Goal: Check status: Verify the current state of an ongoing process or item

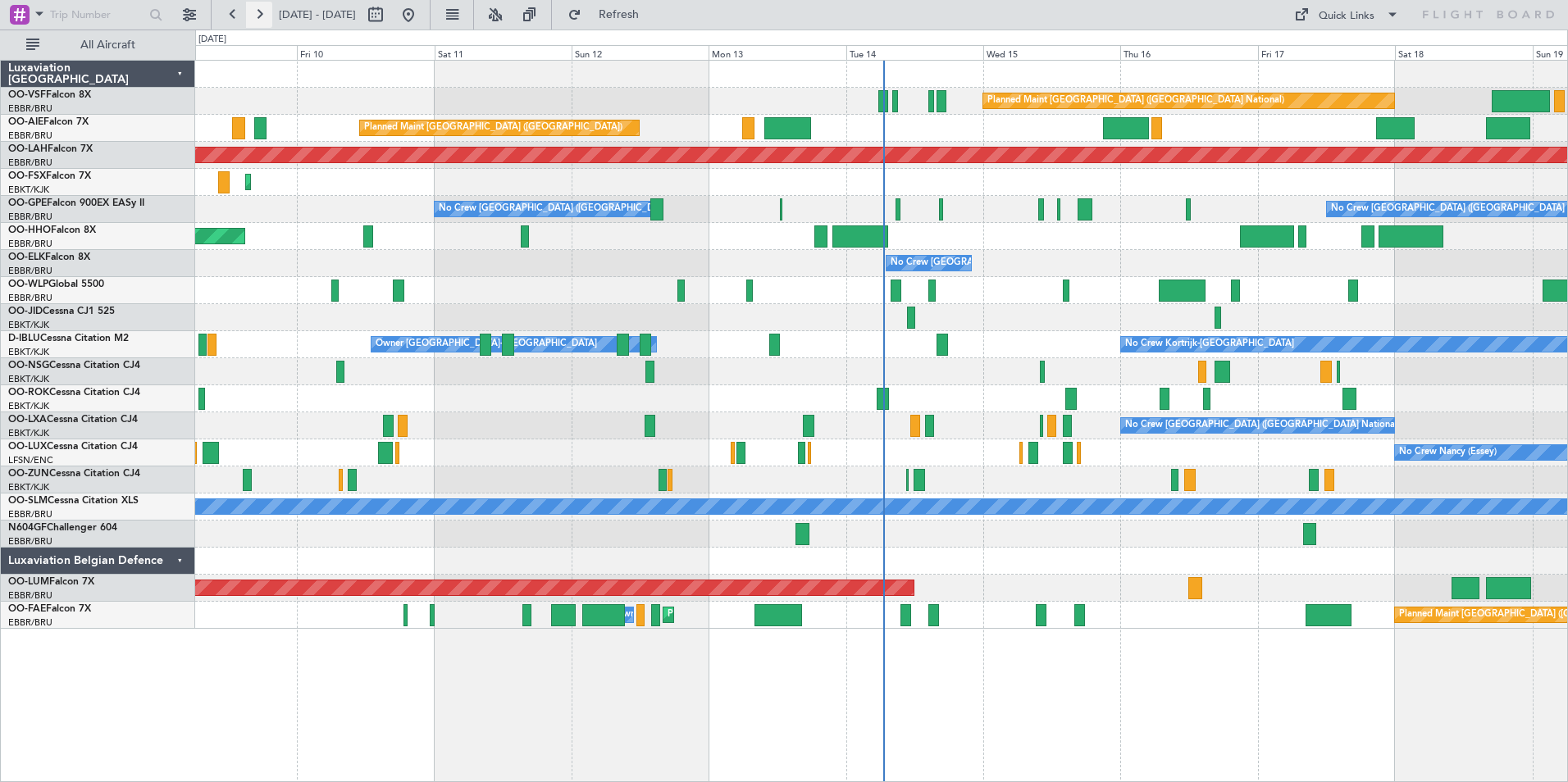
click at [263, 15] on button at bounding box center [258, 14] width 26 height 26
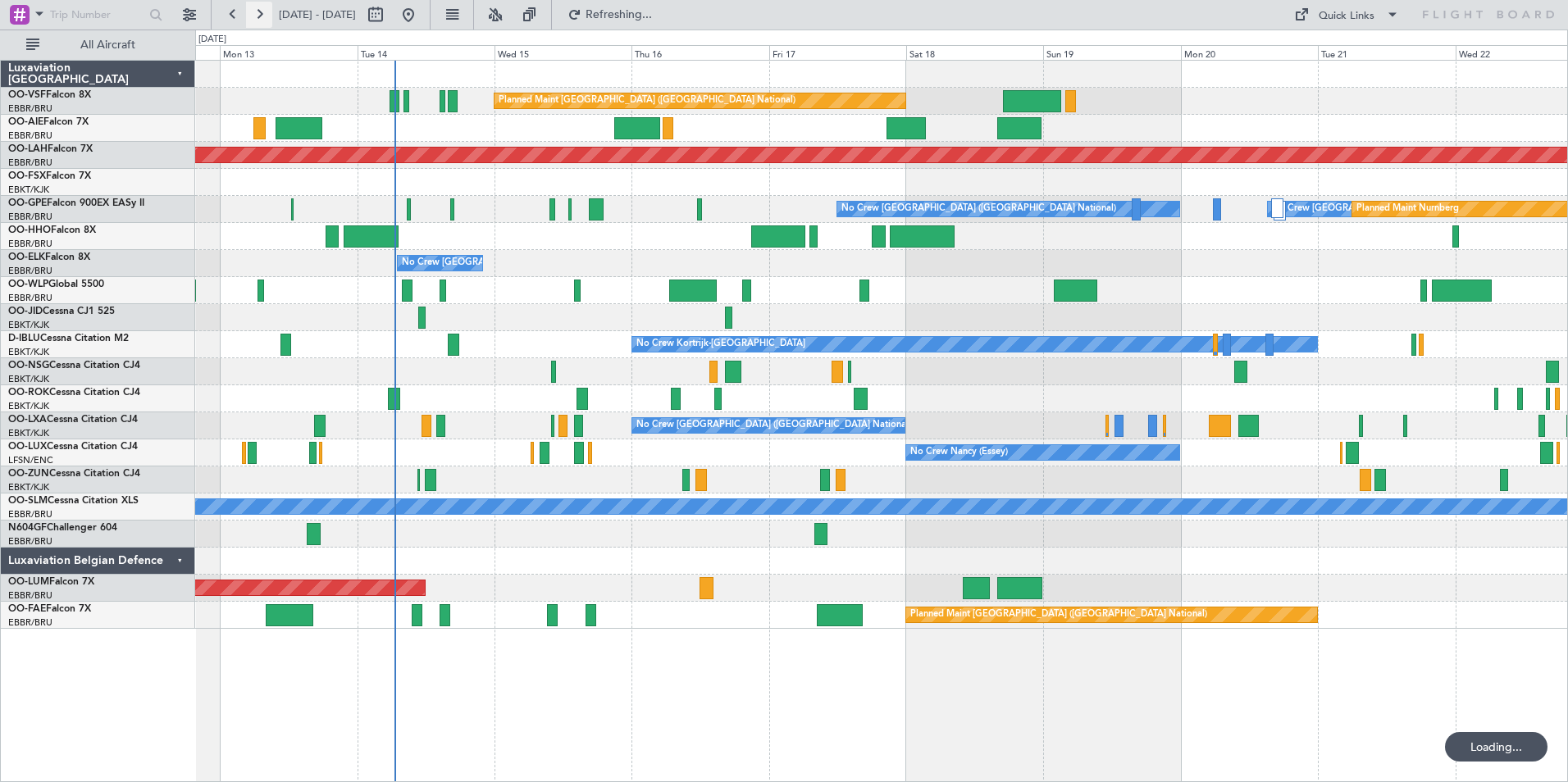
click at [263, 15] on button at bounding box center [258, 14] width 26 height 26
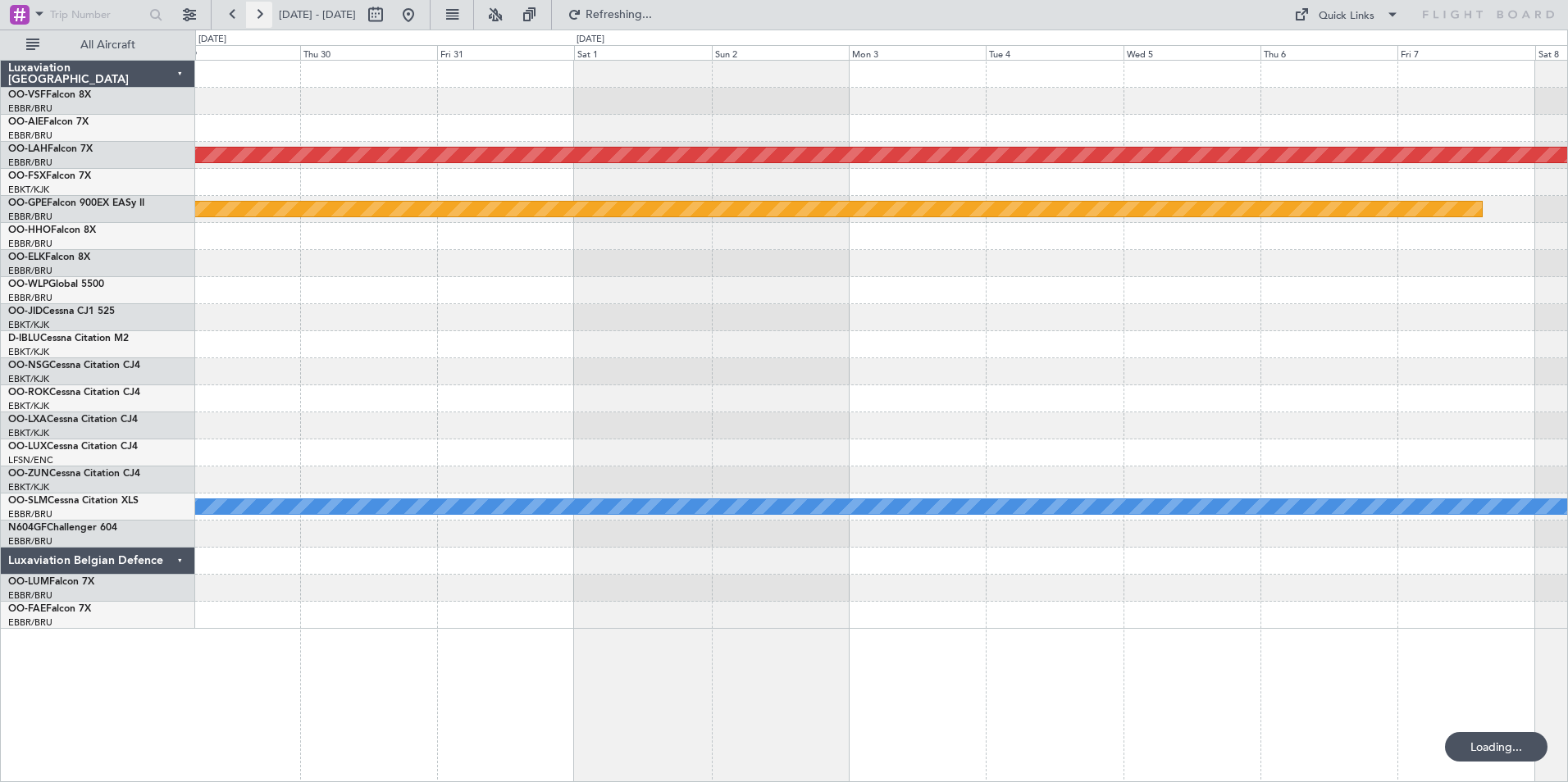
click at [263, 15] on button at bounding box center [258, 14] width 26 height 26
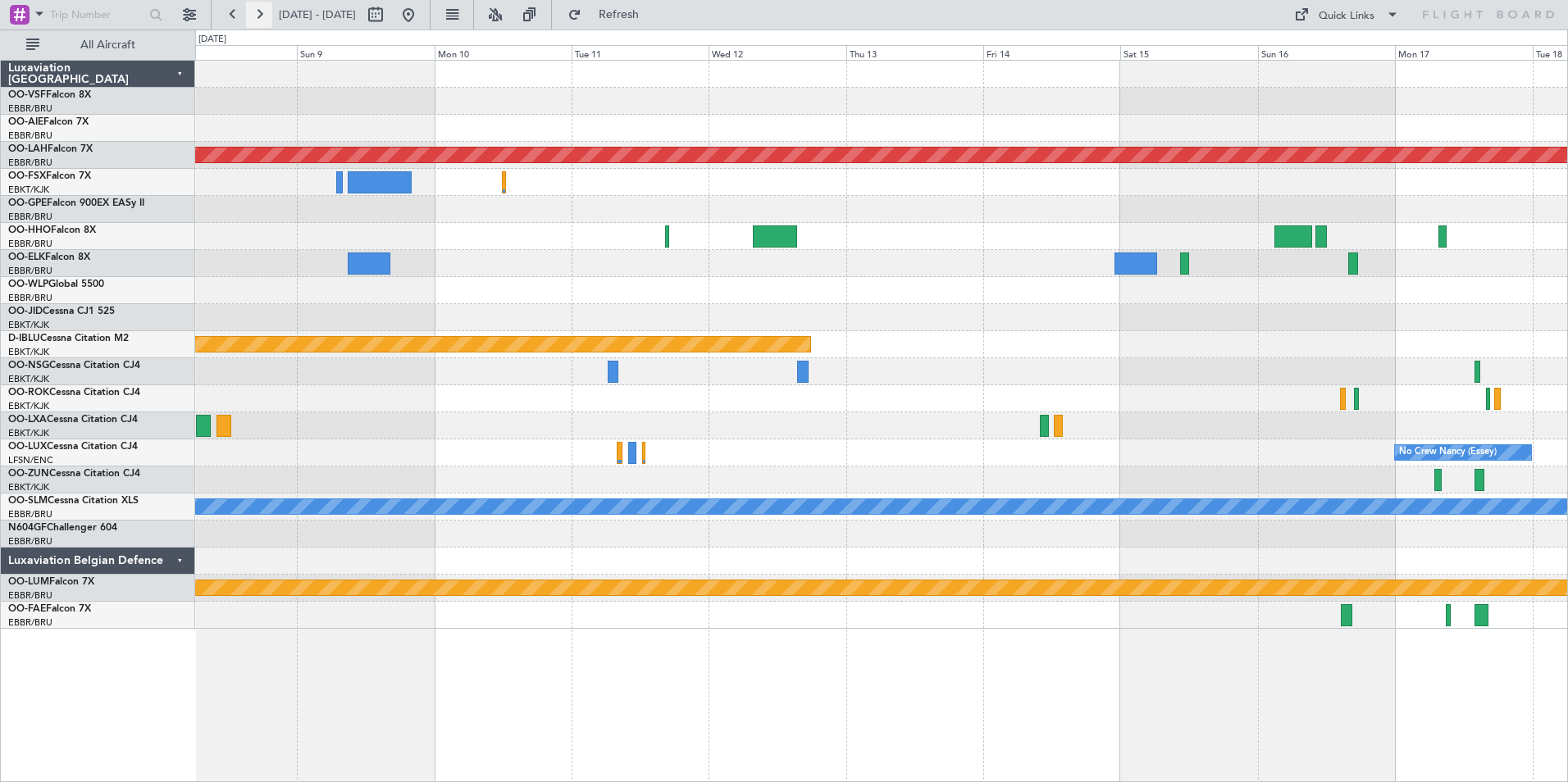
click at [262, 15] on button at bounding box center [258, 14] width 26 height 26
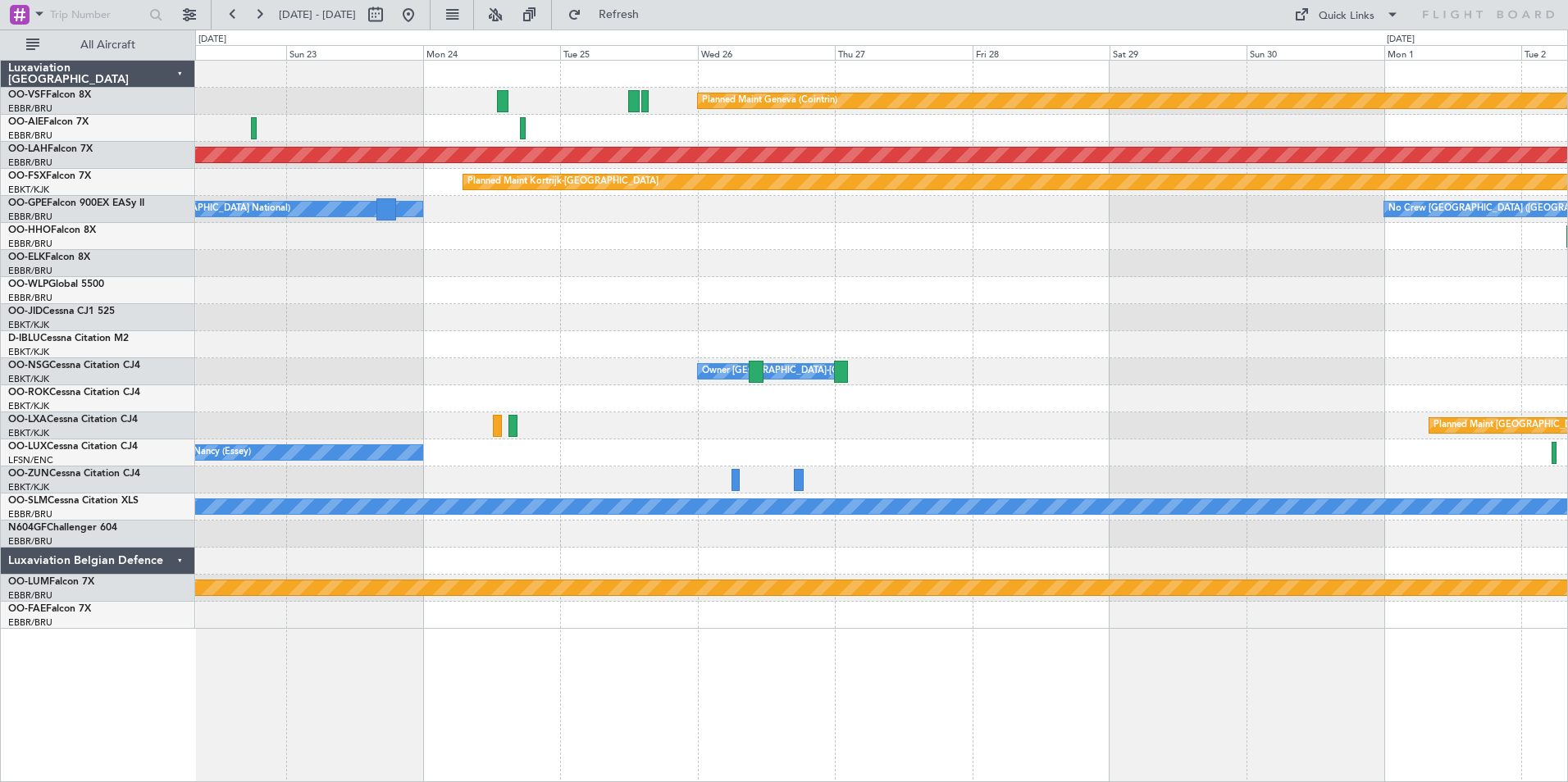
click at [455, 320] on div at bounding box center [882, 317] width 1372 height 27
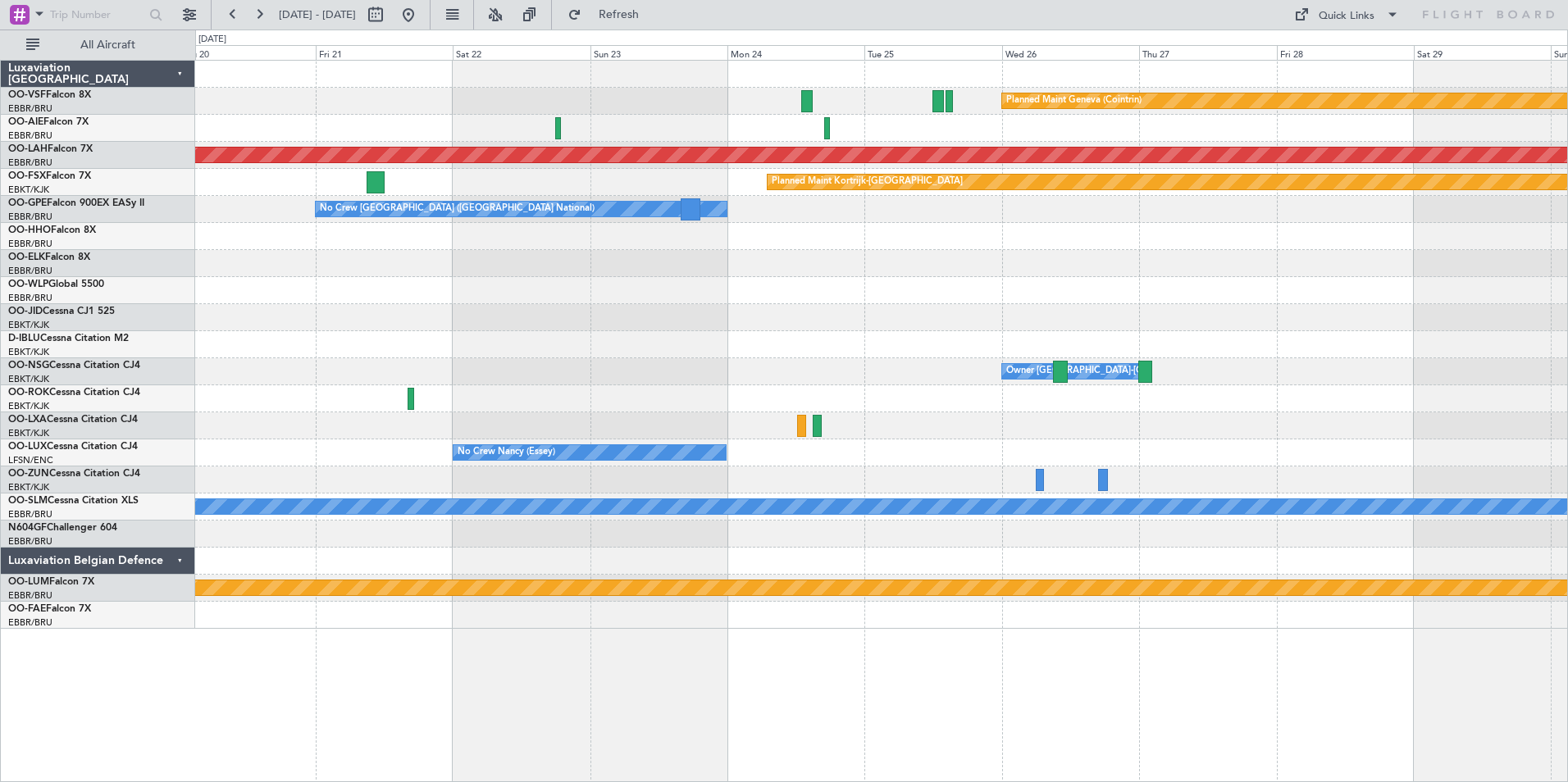
click at [1255, 449] on div "No Crew [PERSON_NAME] ([PERSON_NAME]) No Crew [PERSON_NAME] ([PERSON_NAME])" at bounding box center [882, 453] width 1372 height 27
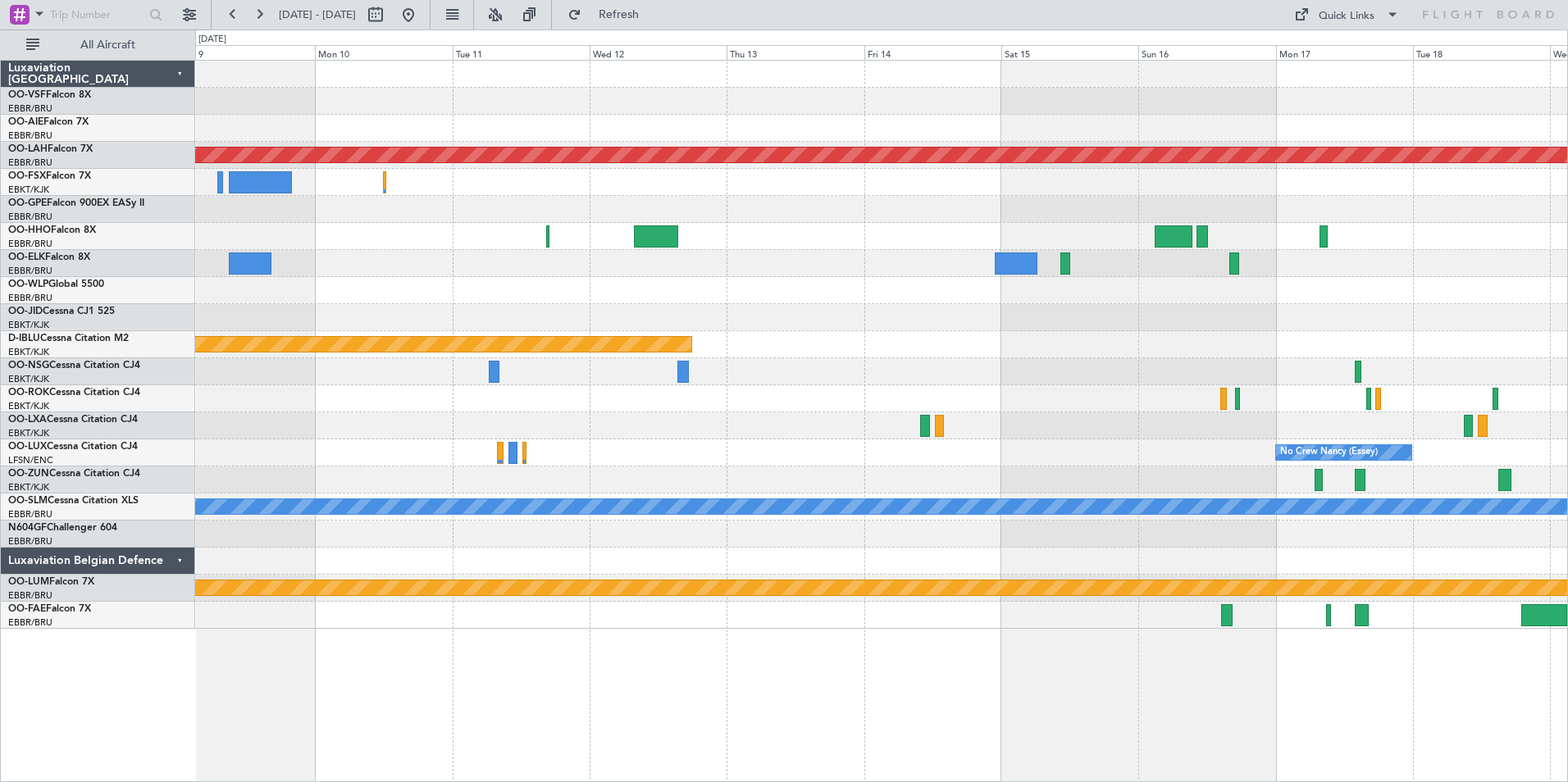
click at [1235, 456] on div "No Crew Nancy (Essey)" at bounding box center [882, 453] width 1372 height 27
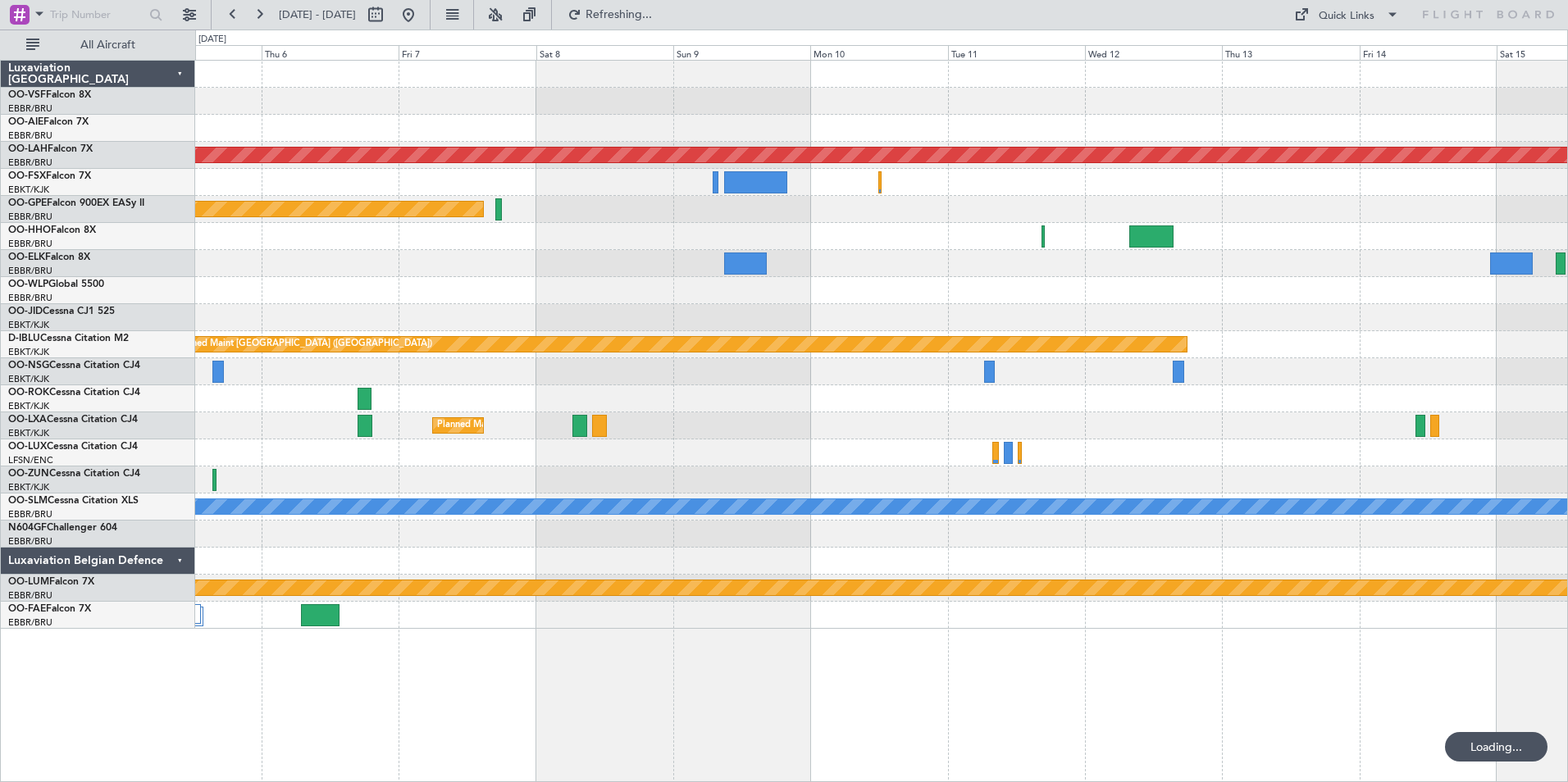
click at [1141, 455] on div "No Crew Nancy (Essey)" at bounding box center [882, 453] width 1372 height 27
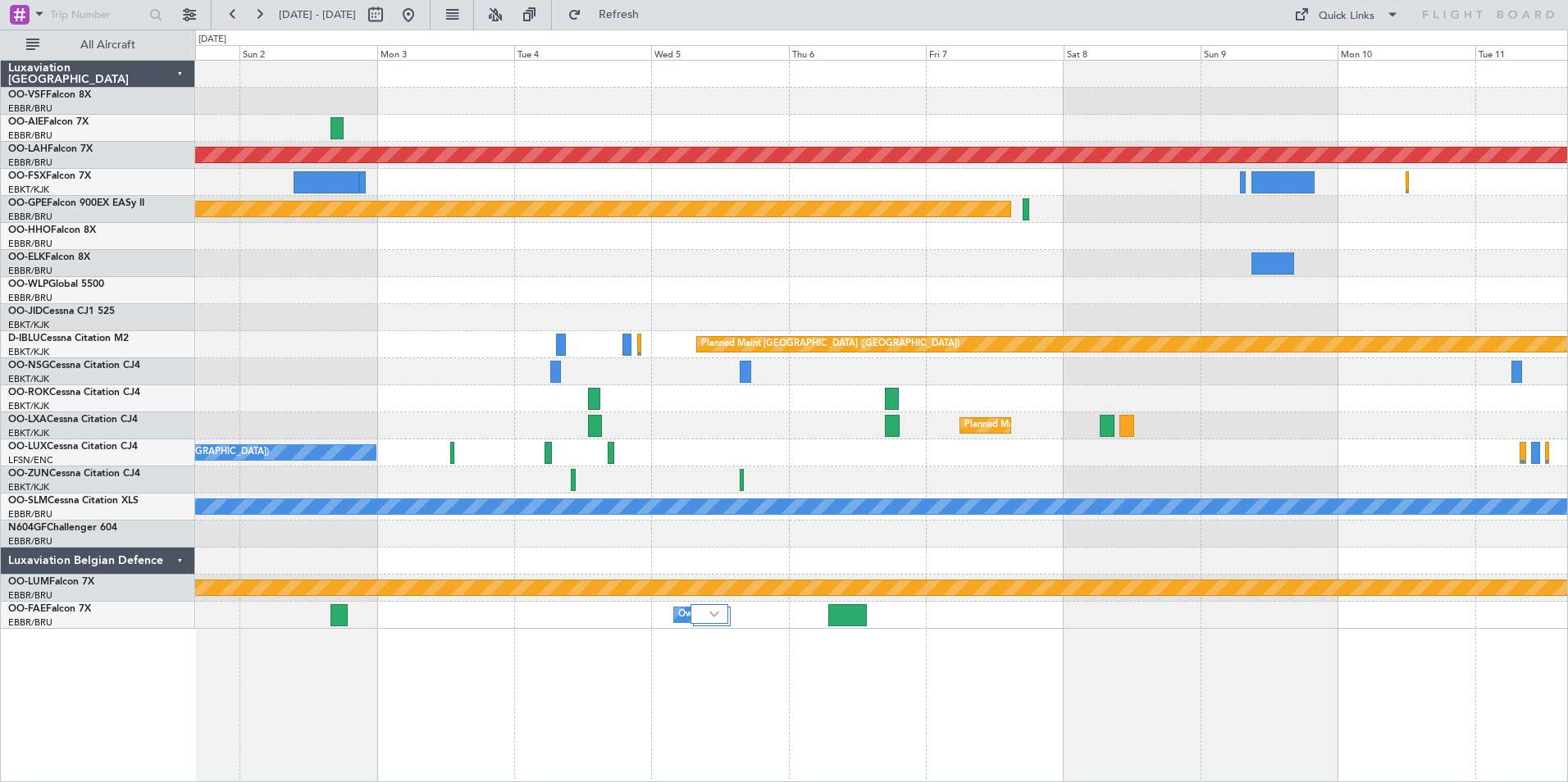
click at [1294, 445] on div "No Crew Paris ([GEOGRAPHIC_DATA]) Planned Maint [GEOGRAPHIC_DATA] ([GEOGRAPHIC_…" at bounding box center [882, 453] width 1372 height 27
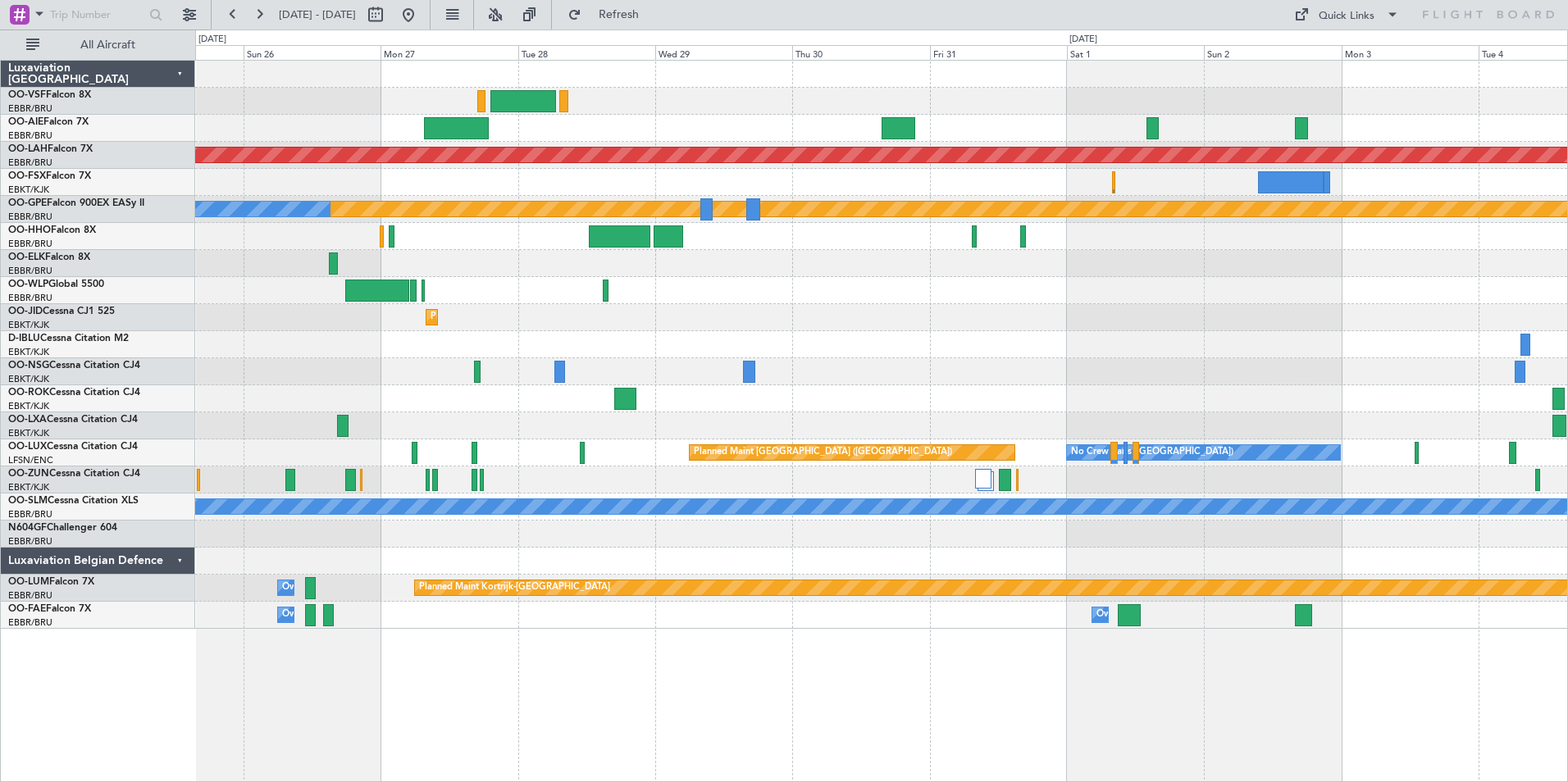
click at [1042, 457] on div "Planned Maint [GEOGRAPHIC_DATA] ([GEOGRAPHIC_DATA]) No Crew [GEOGRAPHIC_DATA] (…" at bounding box center [882, 453] width 1372 height 27
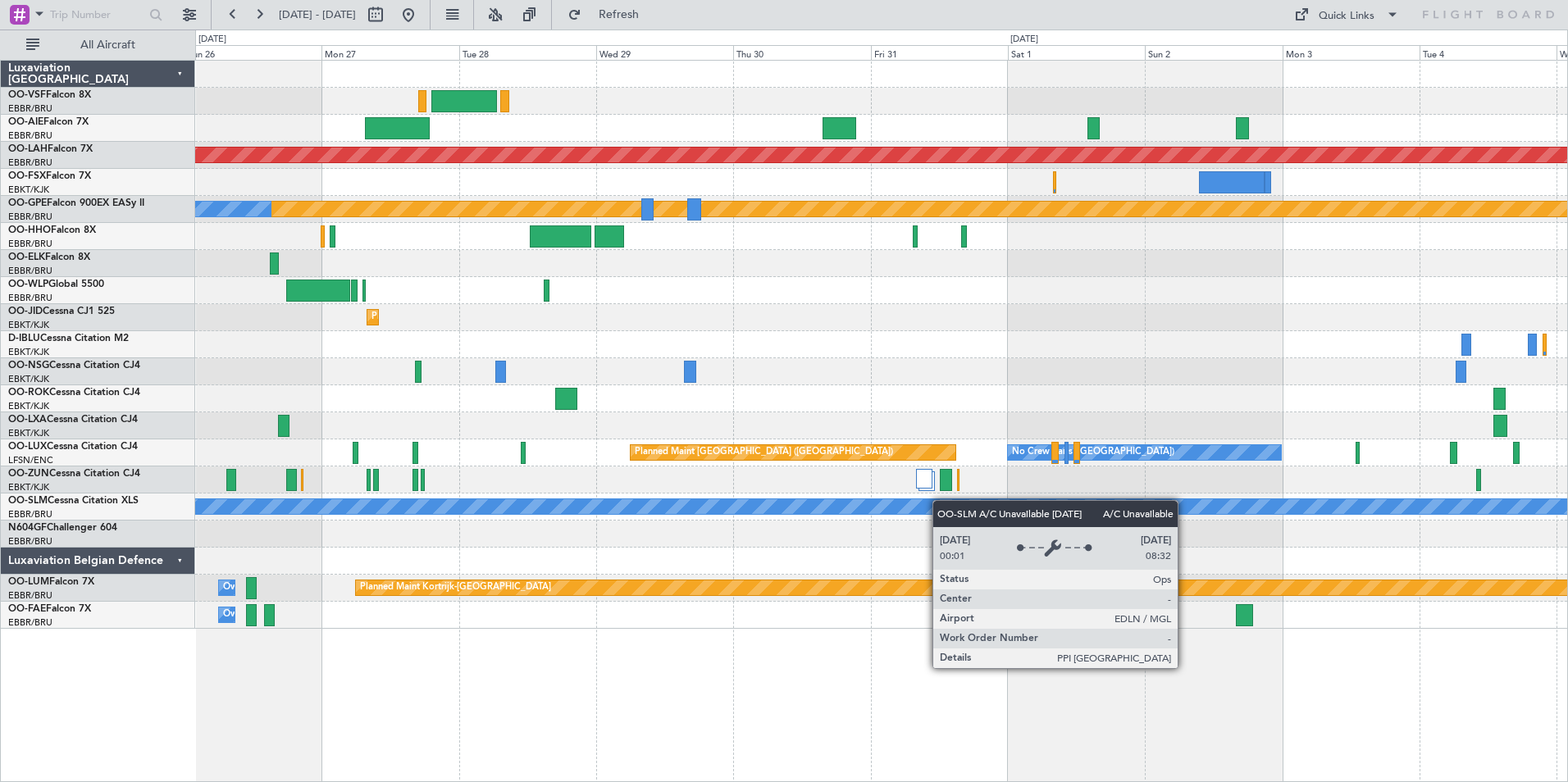
click at [1175, 503] on div "Planned Maint [PERSON_NAME]-[GEOGRAPHIC_DATA][PERSON_NAME] ([GEOGRAPHIC_DATA][P…" at bounding box center [882, 345] width 1372 height 568
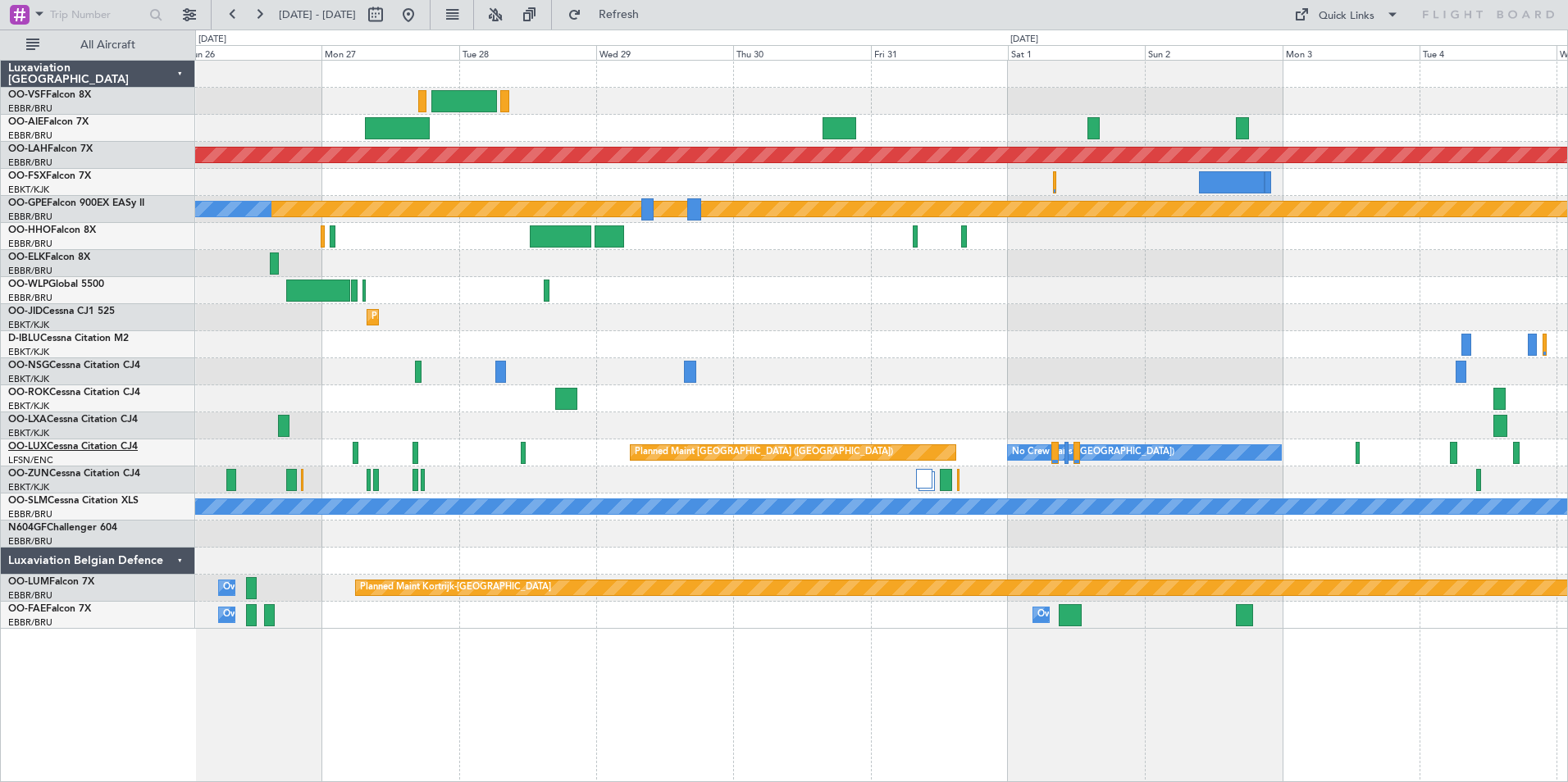
click at [68, 449] on link "OO-LUX Cessna Citation CJ4" at bounding box center [73, 447] width 130 height 10
click at [75, 447] on link "OO-LUX Cessna Citation CJ4" at bounding box center [73, 447] width 130 height 10
